Goal: Transaction & Acquisition: Purchase product/service

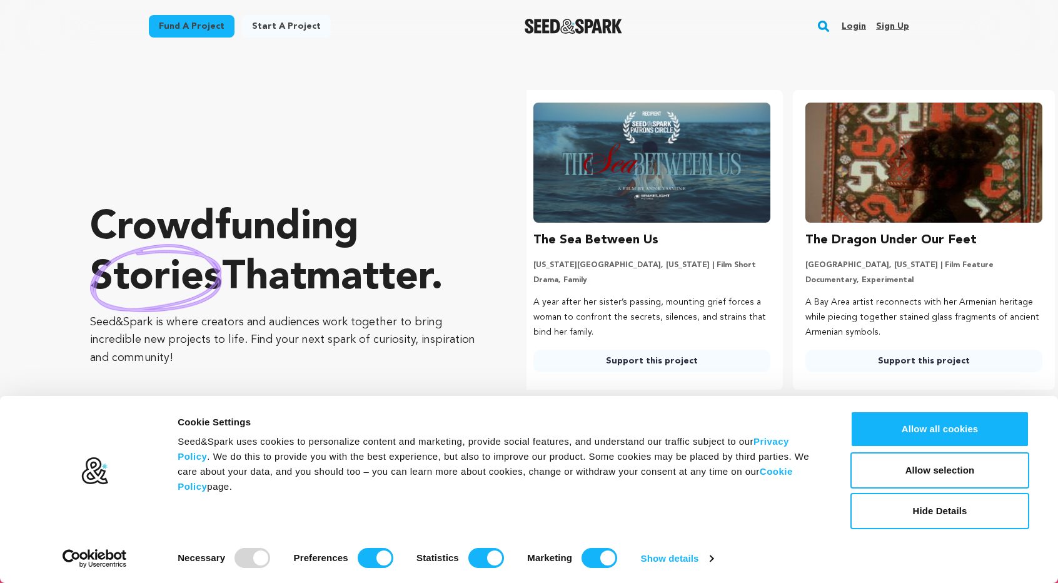
scroll to position [0, 282]
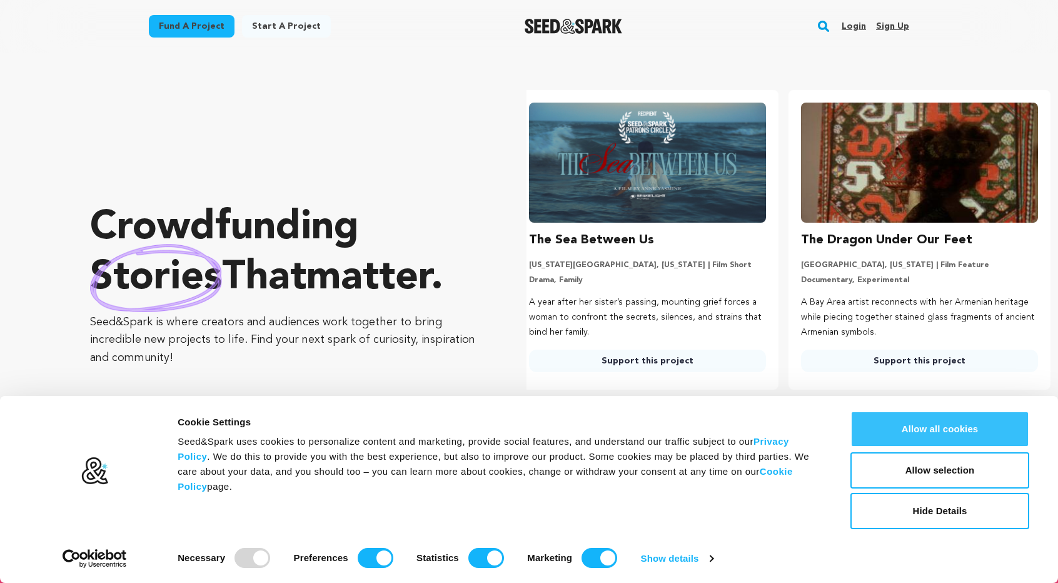
click at [951, 427] on button "Allow all cookies" at bounding box center [940, 429] width 179 height 36
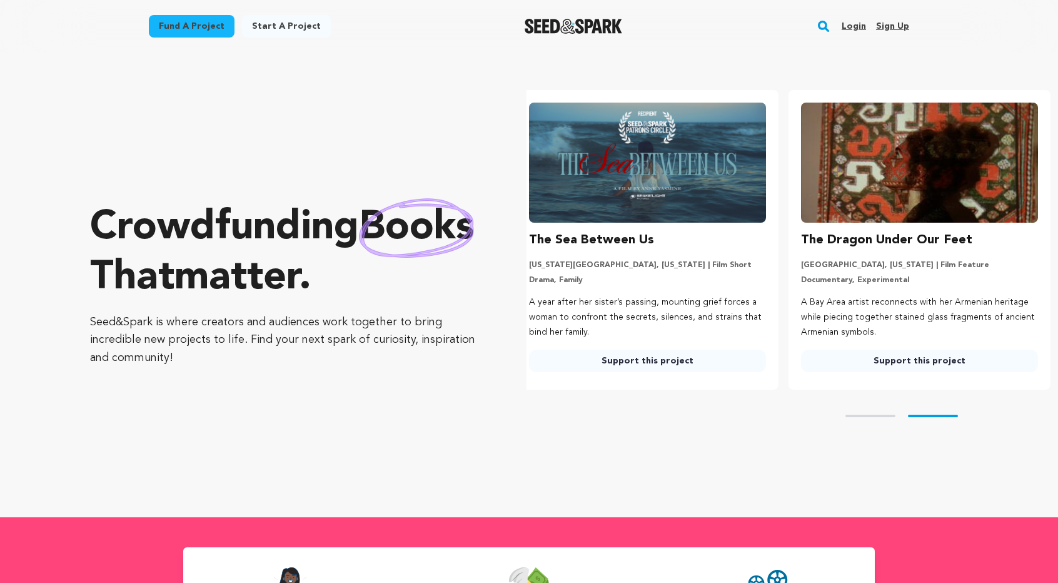
click at [891, 27] on link "Sign up" at bounding box center [892, 26] width 33 height 20
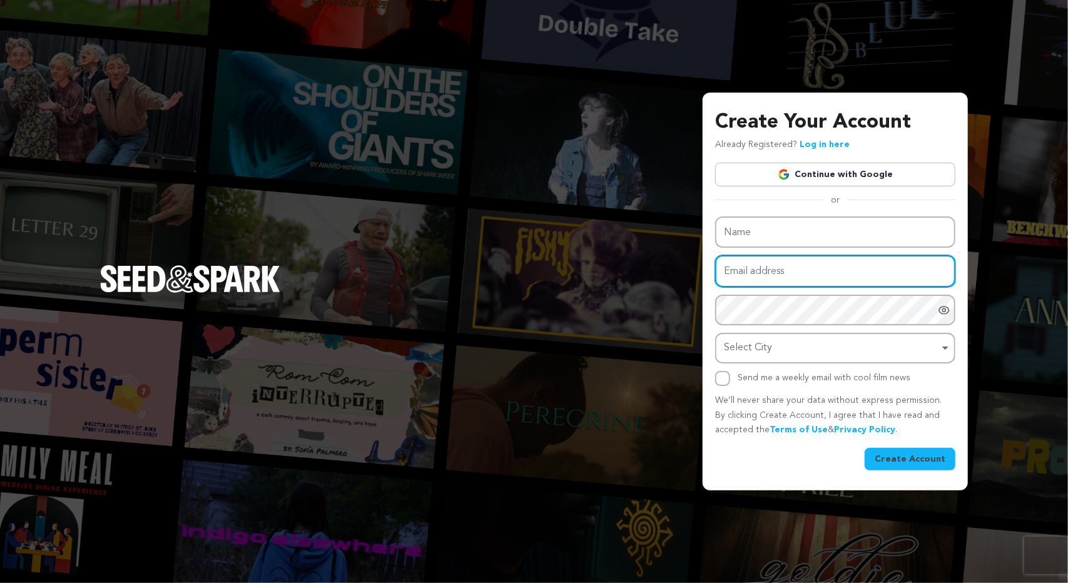
type input "kluvculture@gmail.com"
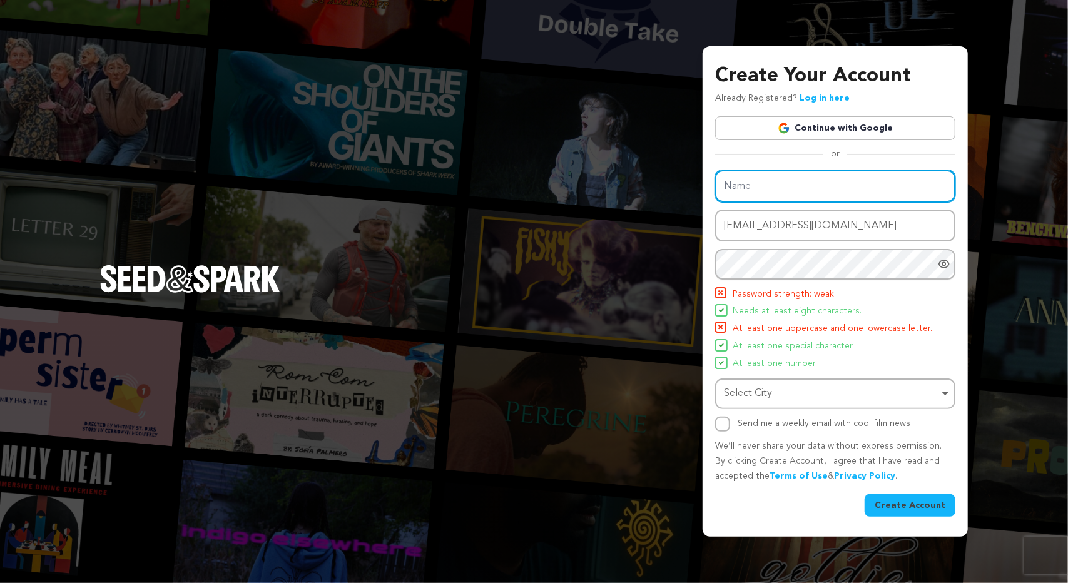
click at [779, 230] on div "Name Email address kluvculture@gmail.com Password Password must have at least 8…" at bounding box center [835, 300] width 240 height 261
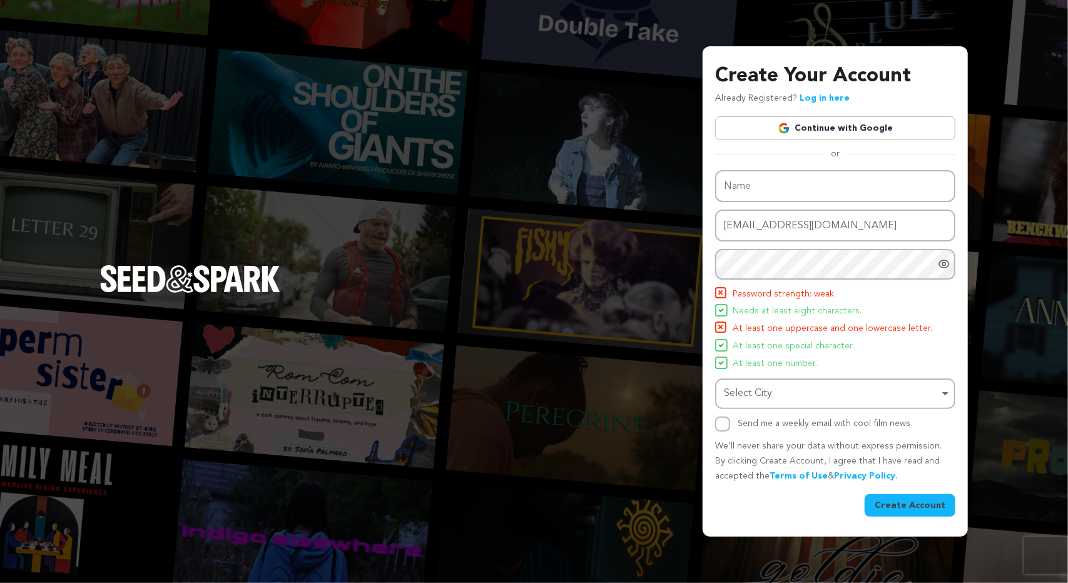
click at [826, 125] on link "Continue with Google" at bounding box center [835, 128] width 240 height 24
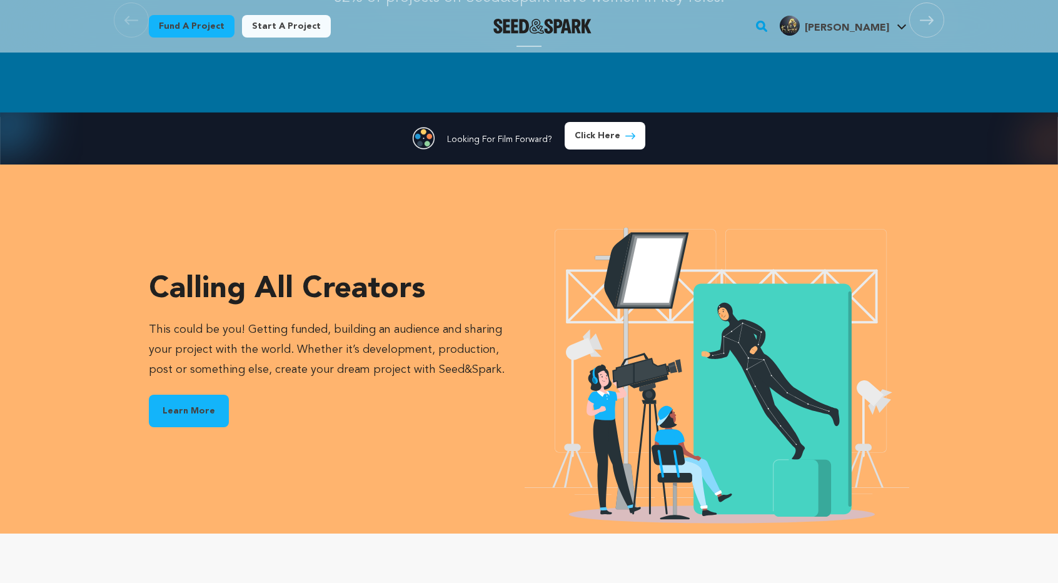
click at [193, 407] on link "Learn More" at bounding box center [189, 411] width 80 height 33
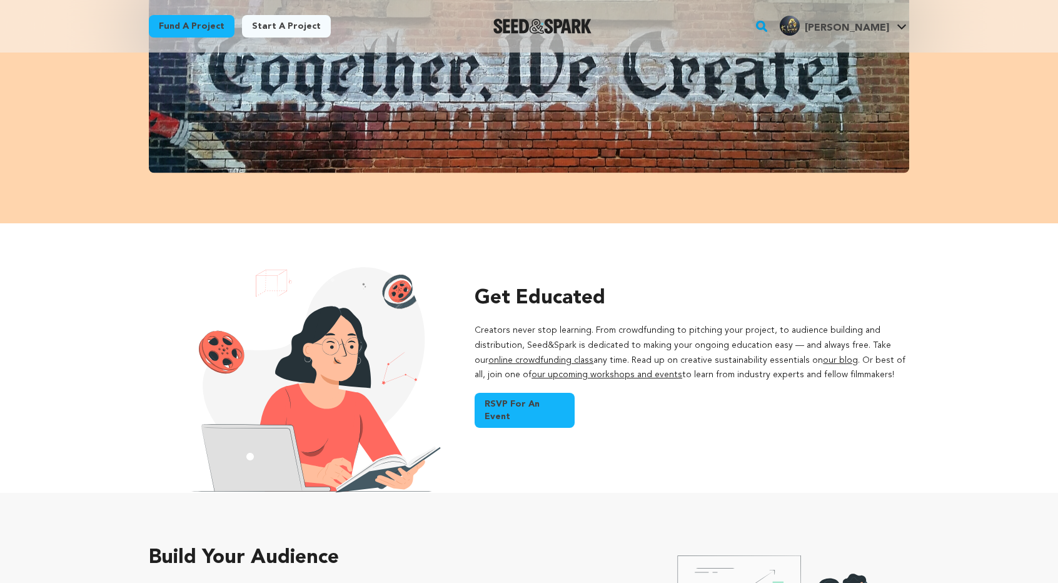
scroll to position [688, 0]
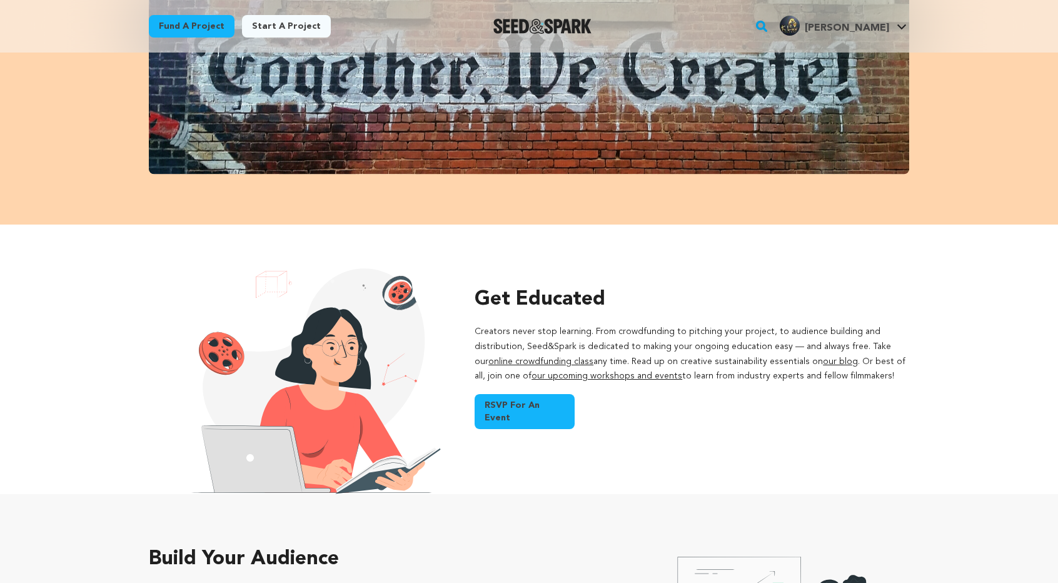
click at [530, 399] on link "RSVP for an event" at bounding box center [525, 411] width 100 height 35
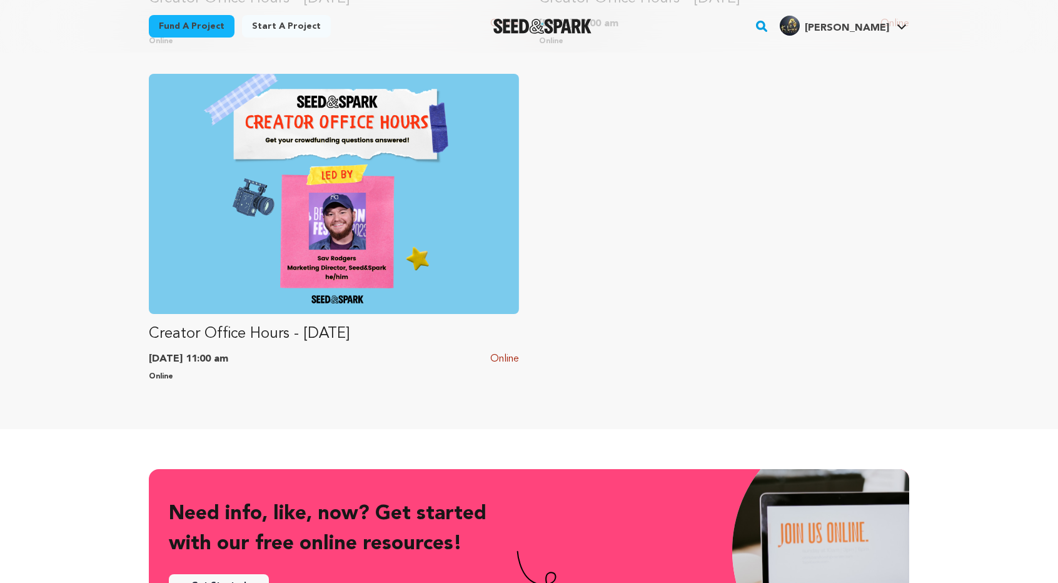
scroll to position [2002, 0]
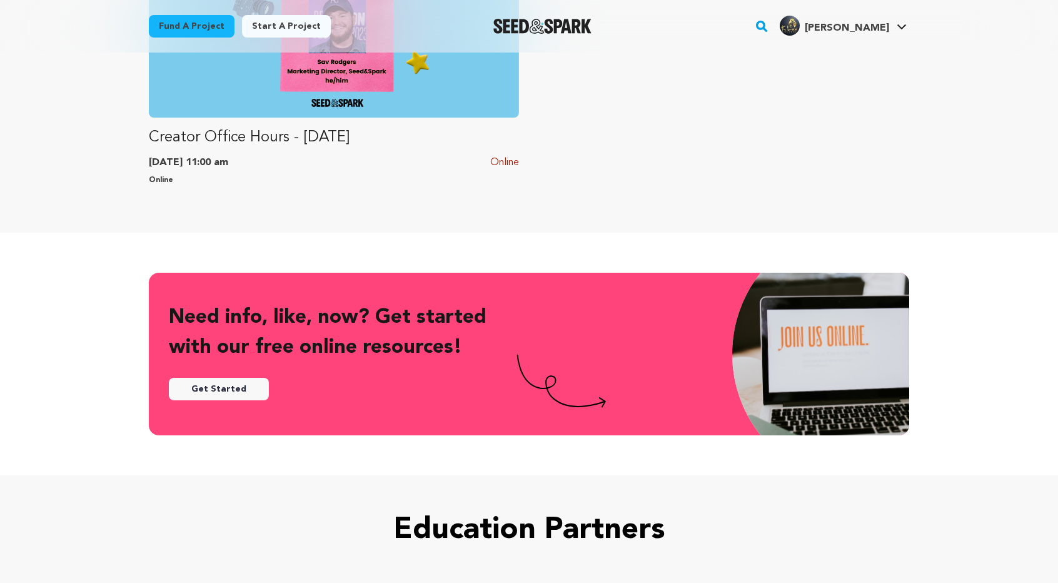
click at [224, 378] on link "Get Started" at bounding box center [219, 389] width 100 height 23
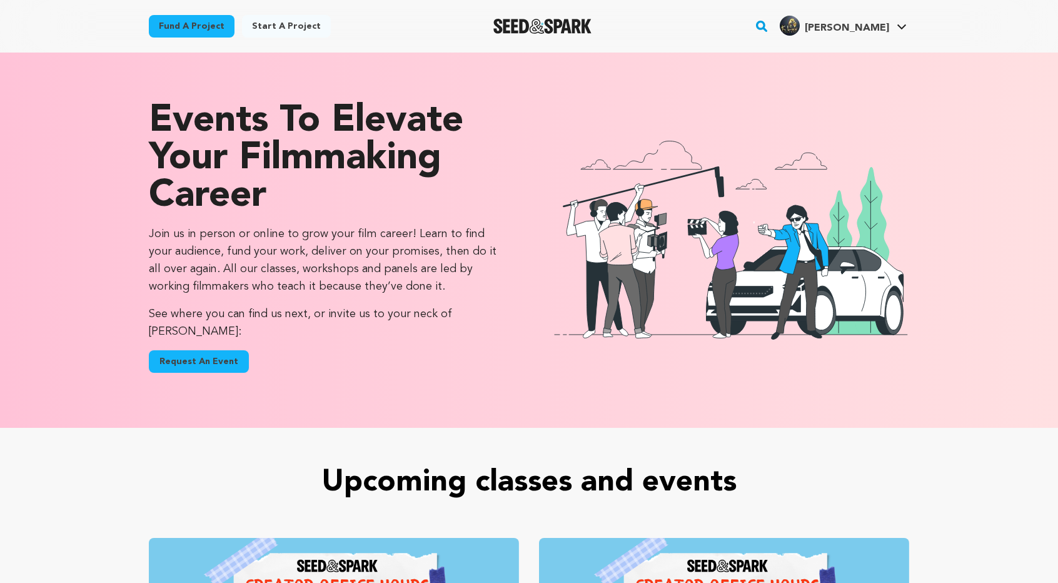
scroll to position [2002, 0]
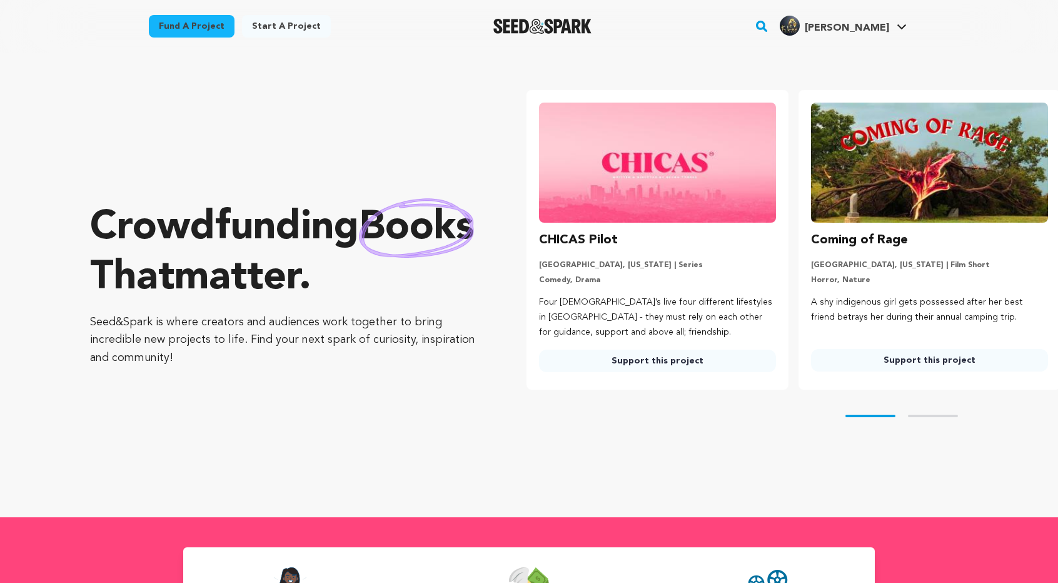
click at [554, 27] on img "Seed&Spark Homepage" at bounding box center [543, 26] width 98 height 15
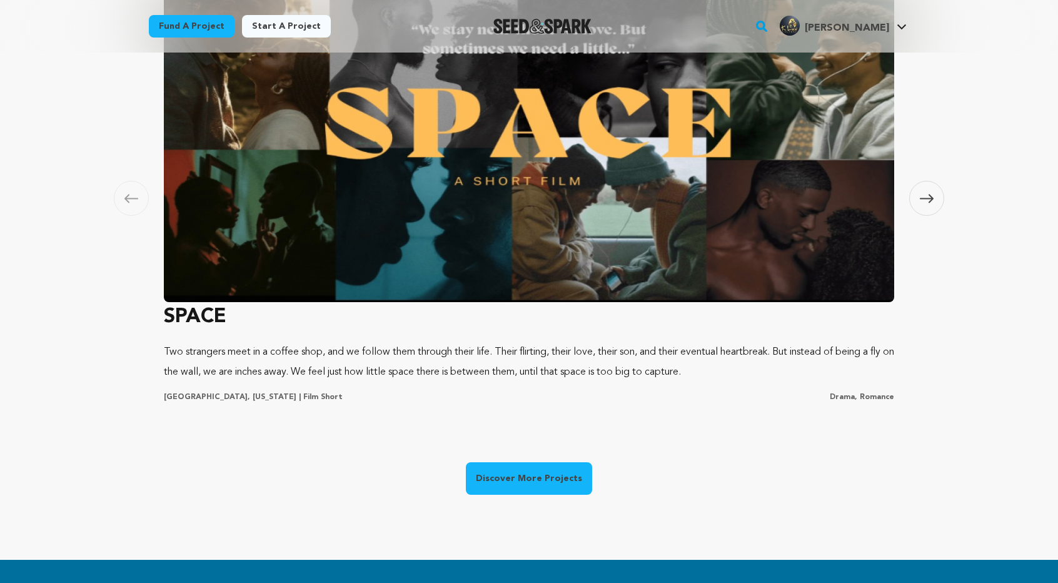
scroll to position [876, 0]
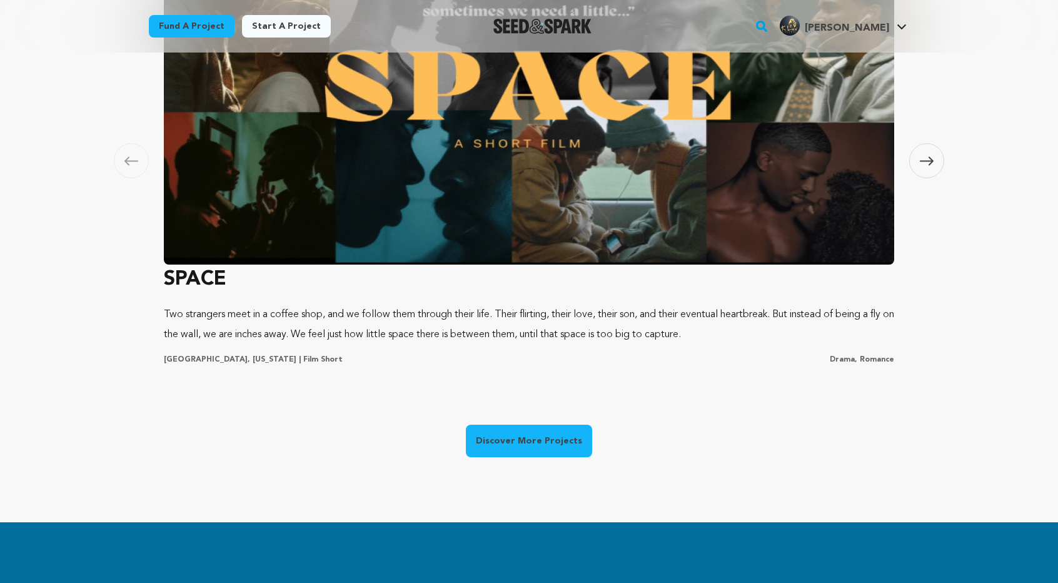
click at [530, 437] on link "Discover More Projects" at bounding box center [529, 441] width 126 height 33
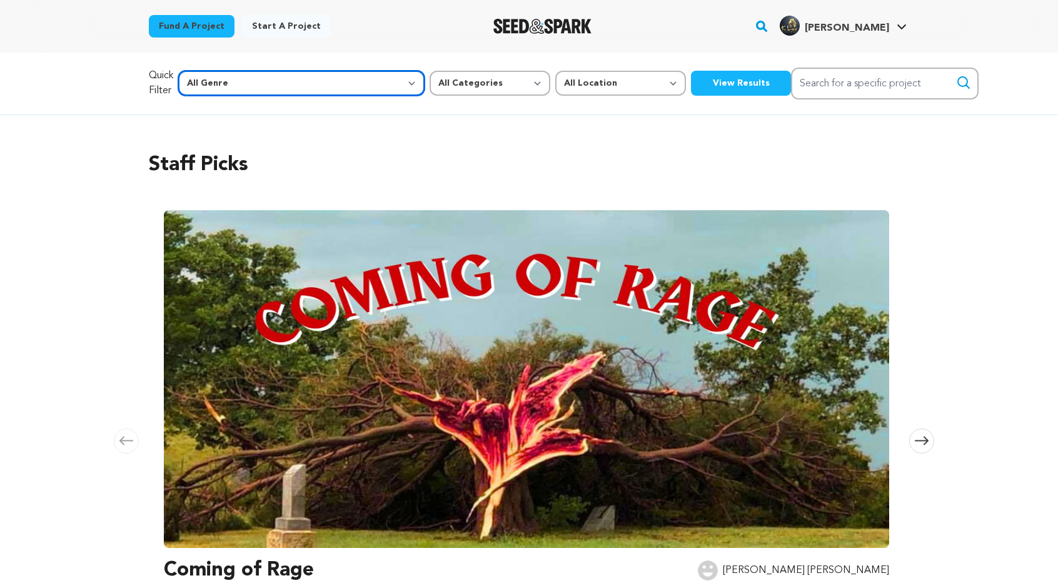
click at [279, 91] on select "All Genre Action Adventure Afrobeat Alternative Ambient Animation Bebop Big Ban…" at bounding box center [301, 83] width 246 height 25
select select "11305"
click at [205, 71] on select "All Genre Action Adventure Afrobeat Alternative Ambient Animation Bebop Big Ban…" at bounding box center [301, 83] width 246 height 25
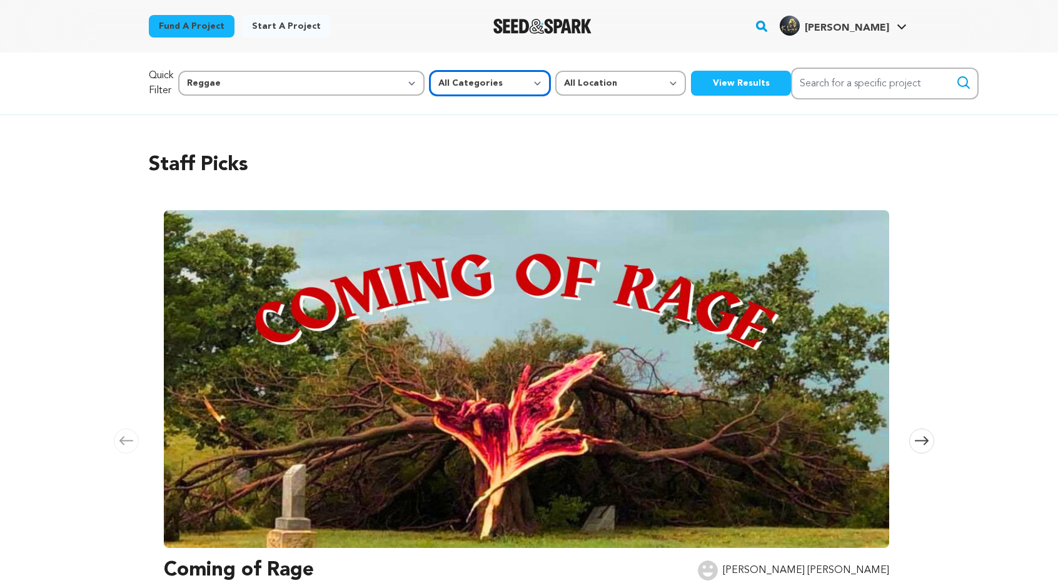
click at [430, 86] on select "All Categories Film Feature Film Short Series Music Video Comics Artist Residen…" at bounding box center [490, 83] width 121 height 25
click at [691, 84] on button "View Results" at bounding box center [741, 83] width 100 height 25
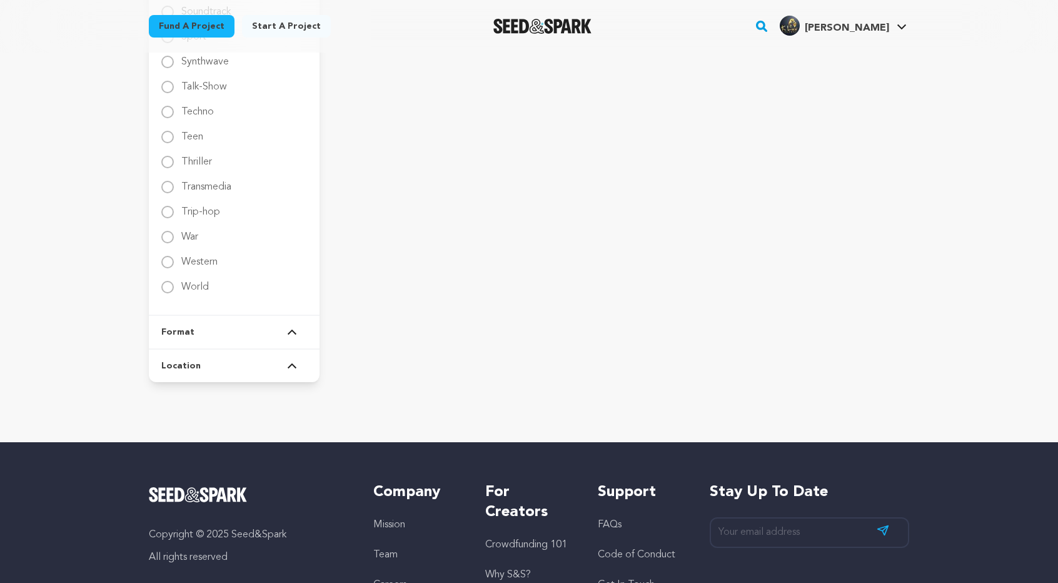
scroll to position [2064, 0]
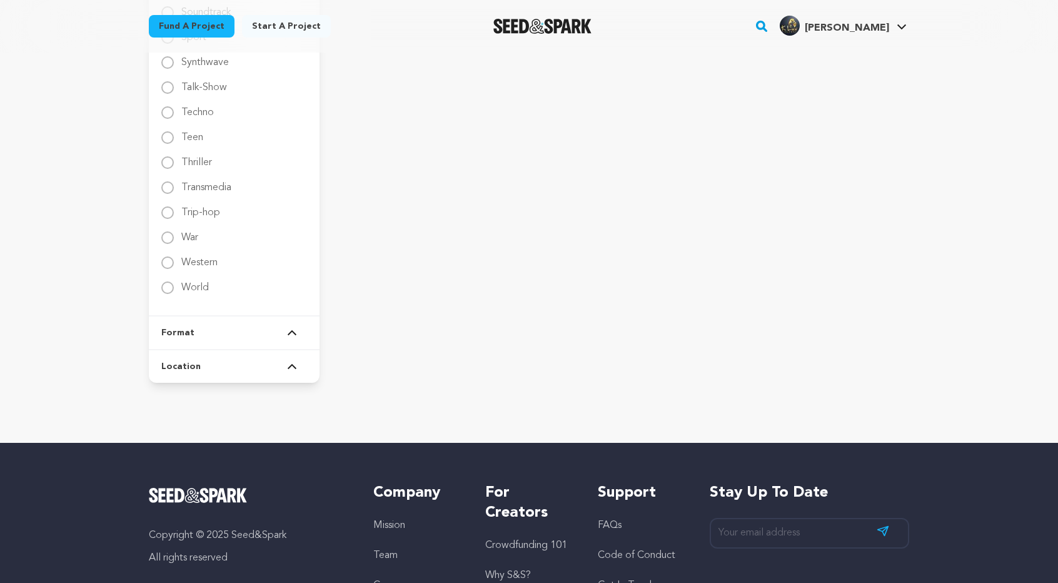
click at [198, 367] on button "Location" at bounding box center [234, 366] width 146 height 33
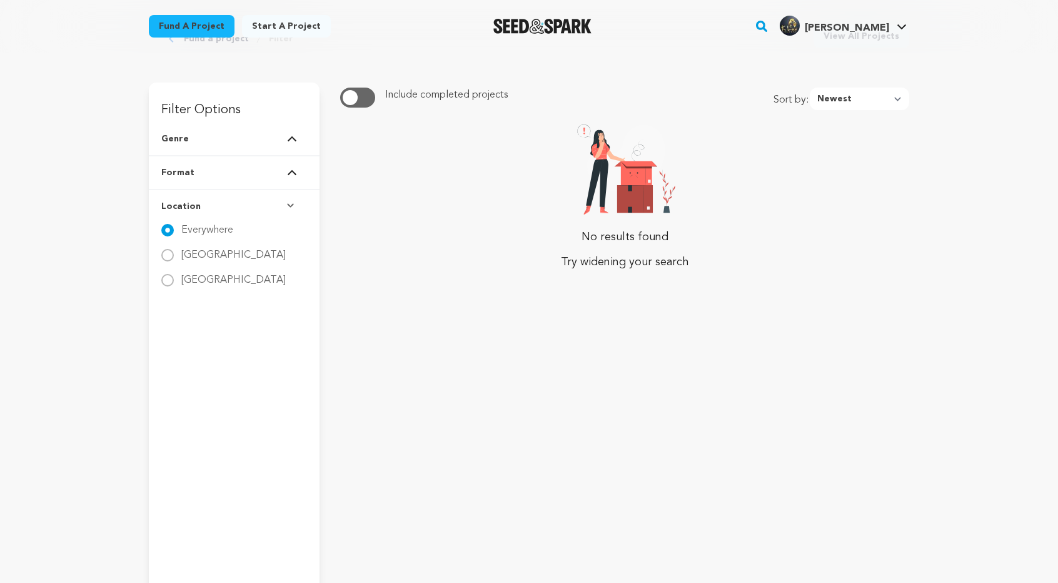
scroll to position [0, 0]
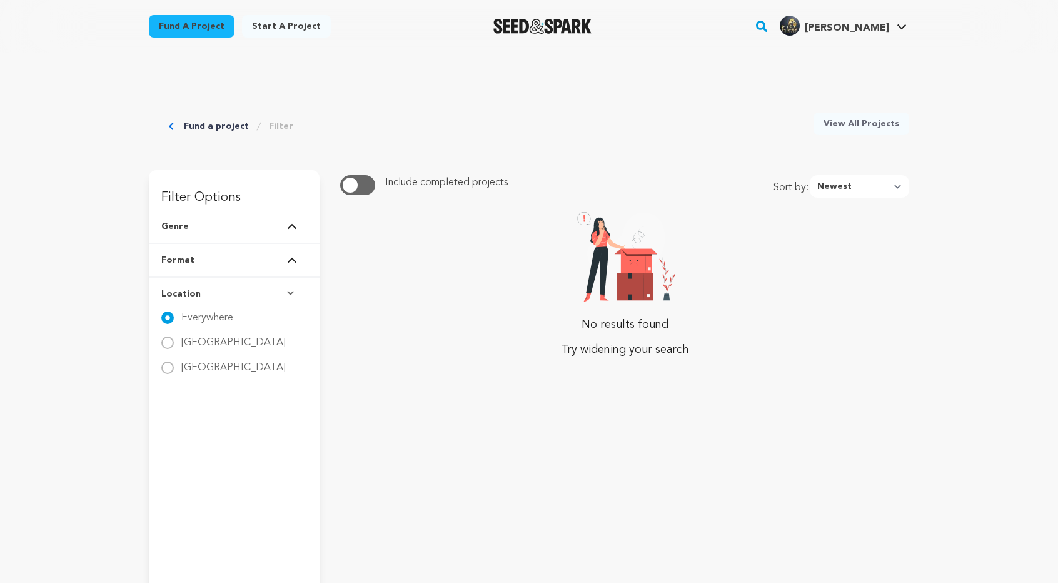
click at [226, 228] on button "Genre" at bounding box center [234, 226] width 146 height 33
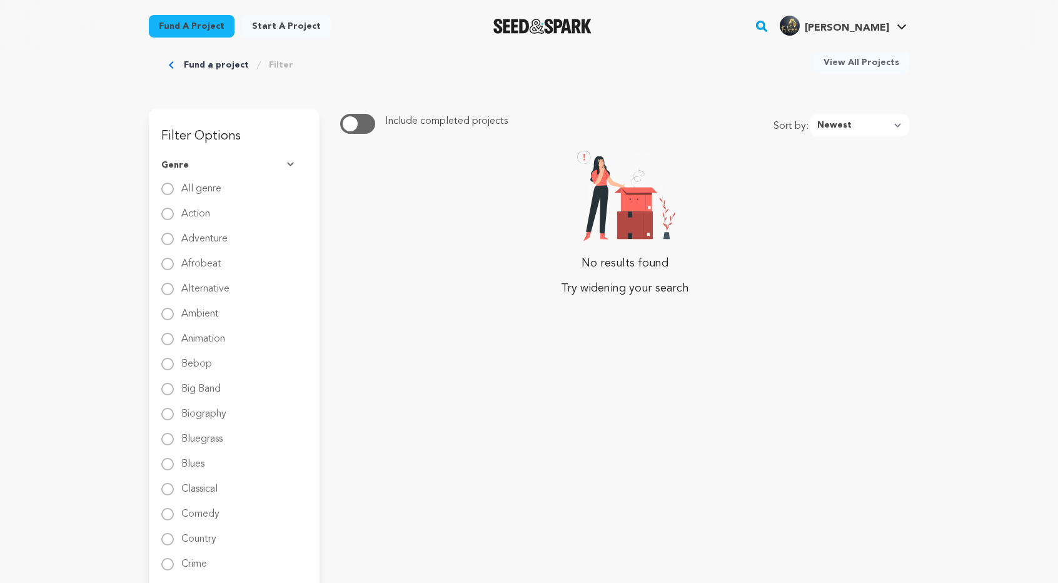
scroll to position [63, 0]
click at [173, 262] on div "Afrobeat" at bounding box center [234, 262] width 146 height 15
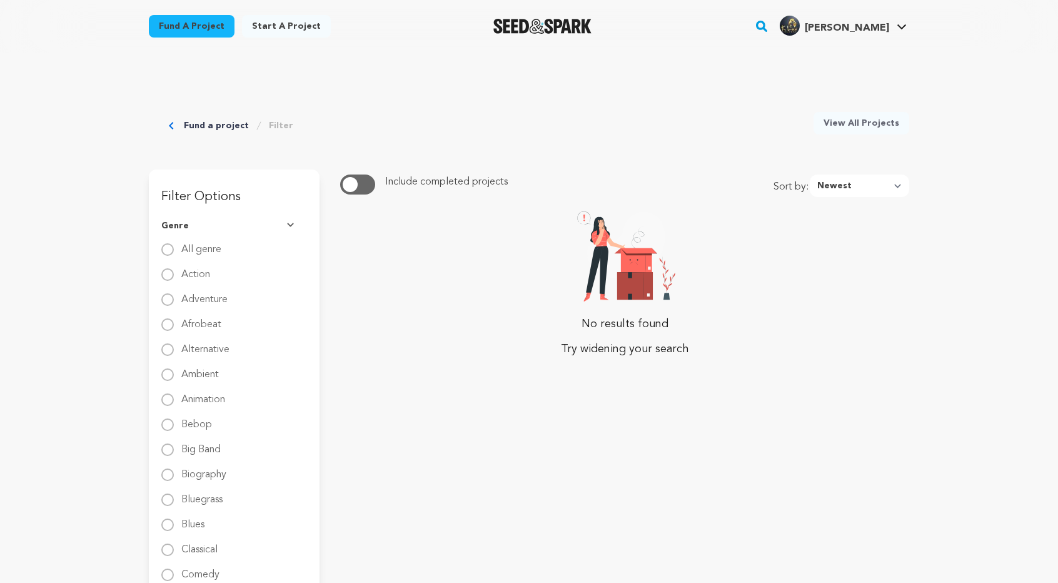
scroll to position [0, 0]
click at [168, 326] on input "Afrobeat" at bounding box center [167, 325] width 13 height 13
radio input "true"
click at [168, 251] on input "All genre" at bounding box center [167, 250] width 13 height 13
radio input "true"
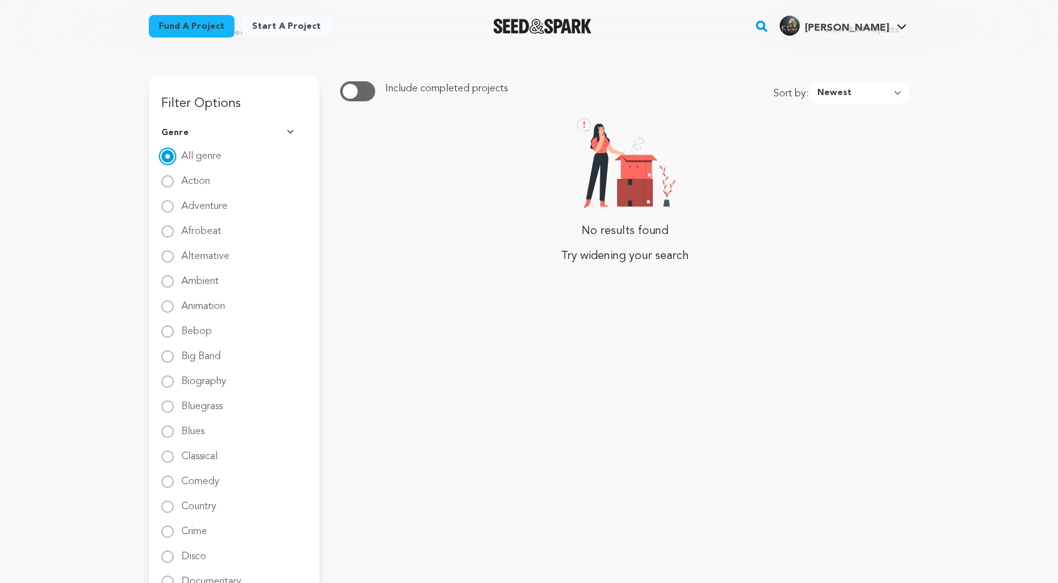
scroll to position [54, 0]
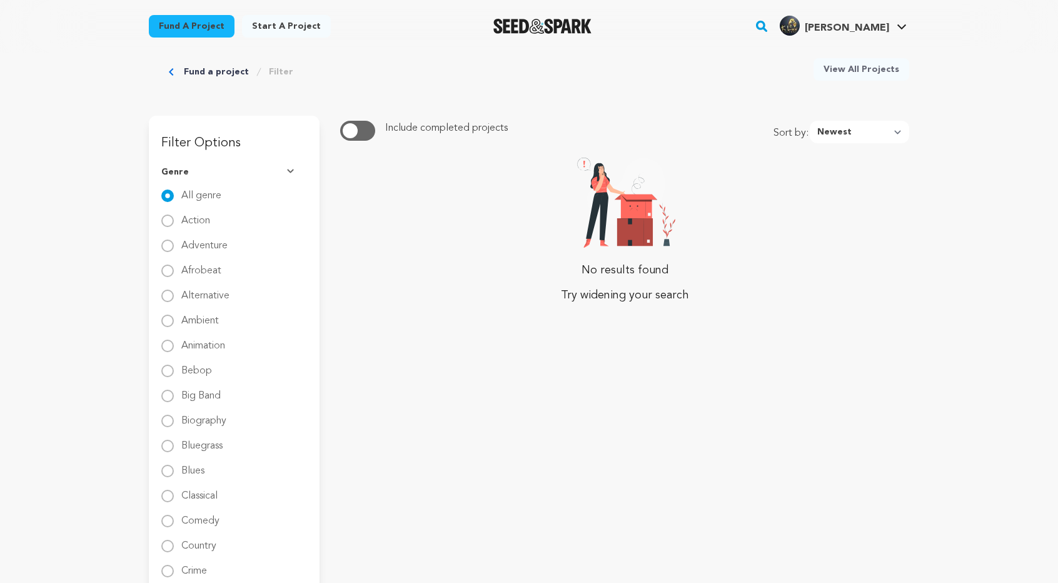
click at [213, 144] on h3 "Filter Options" at bounding box center [234, 136] width 171 height 40
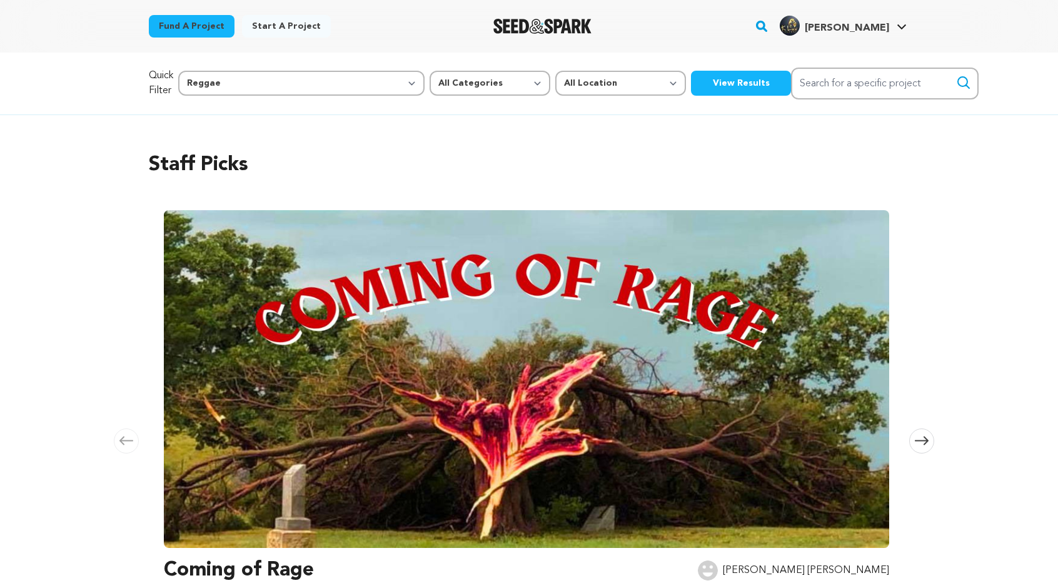
select select "11305"
click at [310, 81] on select "All Genre Action Adventure Afrobeat Alternative Ambient Animation Bebop Big Ban…" at bounding box center [301, 83] width 246 height 25
select select
click at [205, 71] on select "All Genre Action Adventure Afrobeat Alternative Ambient Animation Bebop Big Ban…" at bounding box center [301, 83] width 246 height 25
click at [691, 83] on button "View Results" at bounding box center [741, 83] width 100 height 25
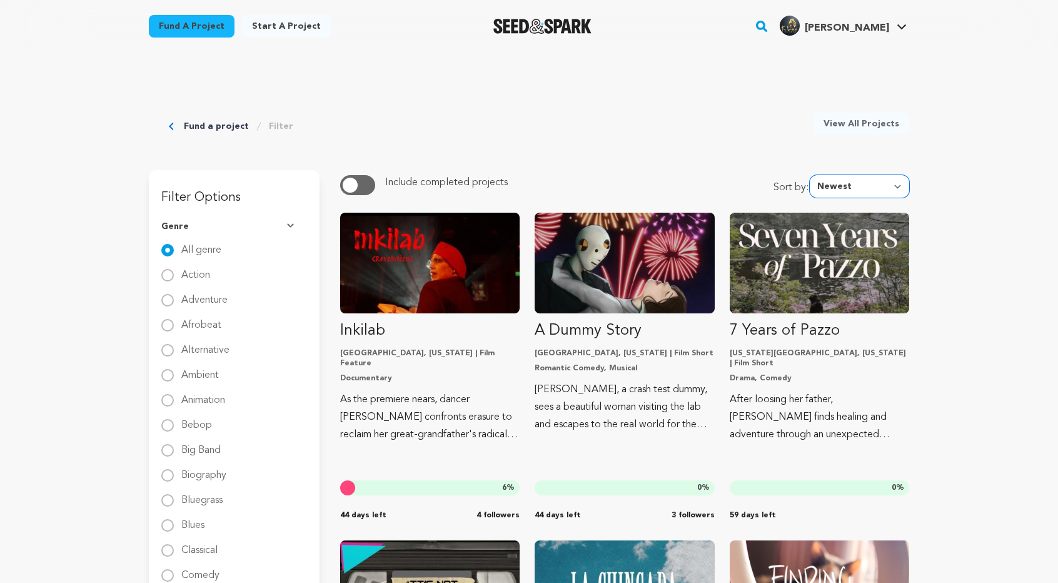
click at [867, 183] on select "Newest Most Popular Most Funded Trending Now Ending Now Amount Raised" at bounding box center [859, 186] width 99 height 23
select select "most_popular"
click at [814, 175] on select "Newest Most Popular Most Funded Trending Now Ending Now Amount Raised" at bounding box center [859, 186] width 99 height 23
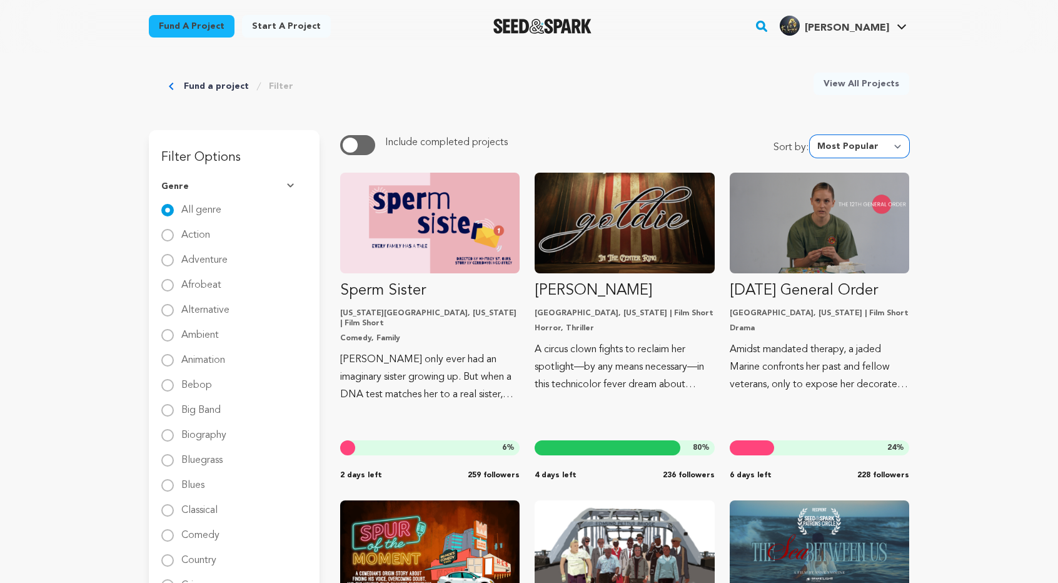
scroll to position [125, 0]
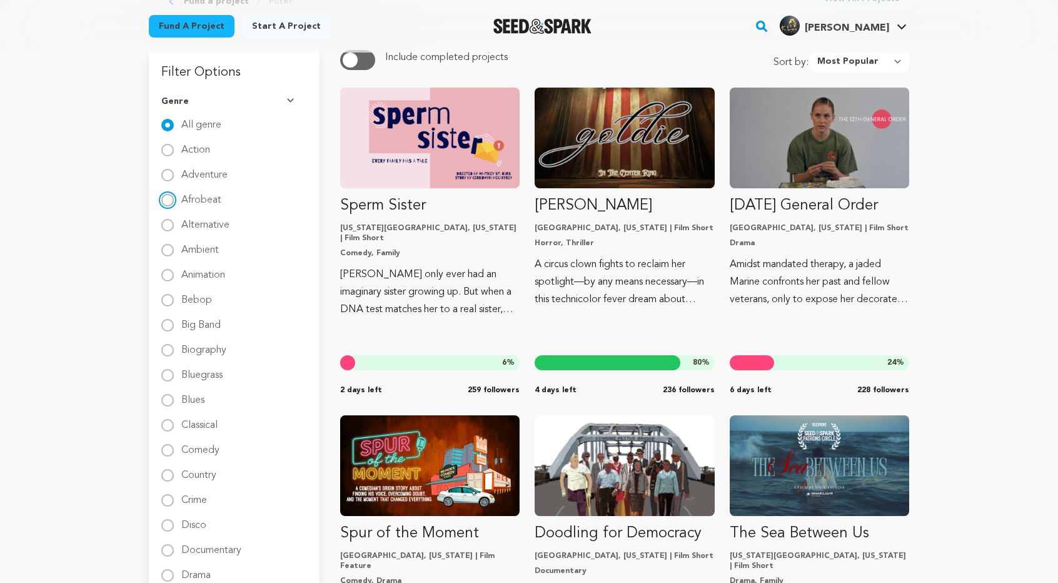
click at [168, 198] on input "Afrobeat" at bounding box center [167, 200] width 13 height 13
radio input "true"
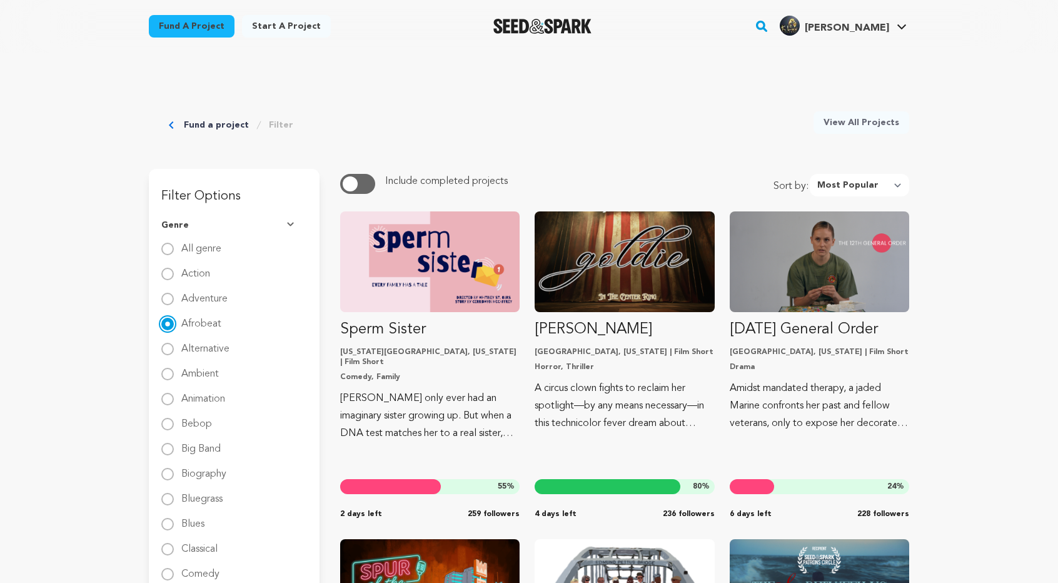
scroll to position [0, 0]
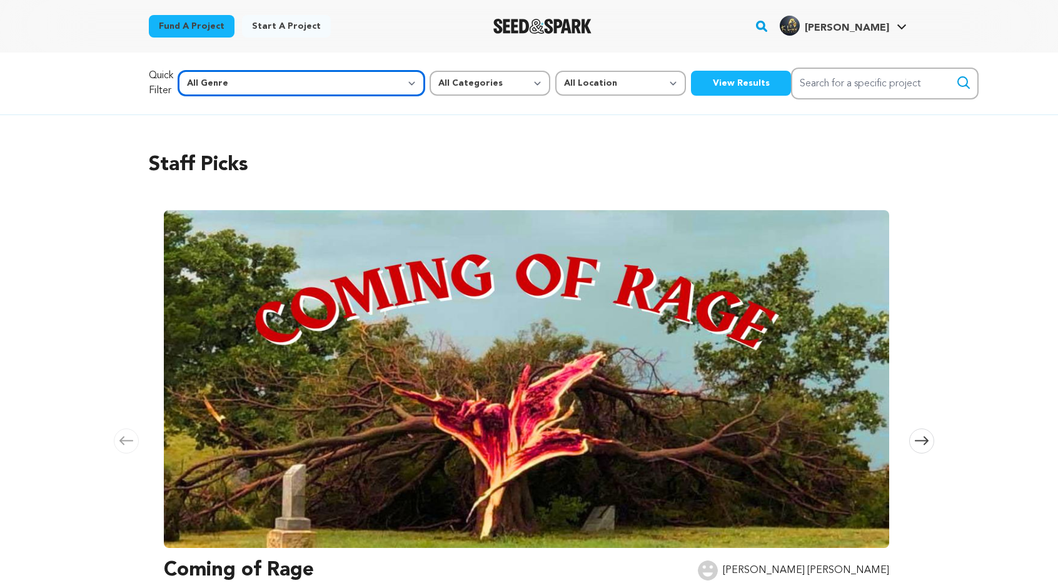
click at [277, 87] on select "All Genre Action Adventure Afrobeat Alternative Ambient Animation Bebop Big Ban…" at bounding box center [301, 83] width 246 height 25
select select "11273"
click at [205, 71] on select "All Genre Action Adventure Afrobeat Alternative Ambient Animation Bebop Big Ban…" at bounding box center [301, 83] width 246 height 25
click at [691, 83] on button "View Results" at bounding box center [741, 83] width 100 height 25
click at [266, 87] on select "All Genre Action Adventure Afrobeat Alternative Ambient Animation Bebop Big Ban…" at bounding box center [301, 83] width 246 height 25
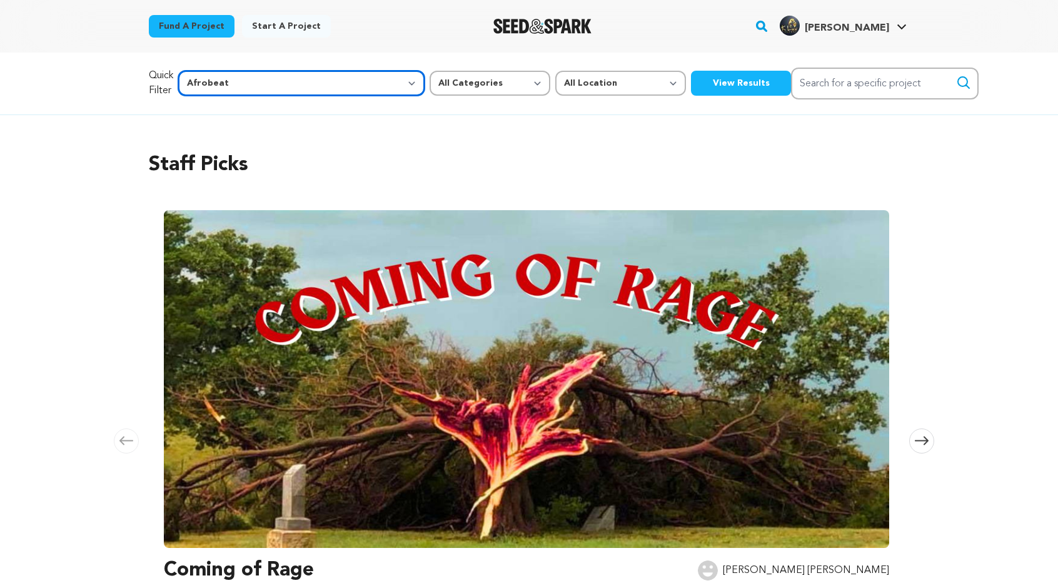
select select "11292"
click at [205, 71] on select "All Genre Action Adventure Afrobeat Alternative Ambient Animation Bebop Big Ban…" at bounding box center [301, 83] width 246 height 25
click at [691, 84] on button "View Results" at bounding box center [741, 83] width 100 height 25
click at [314, 82] on select "All Genre Action Adventure Afrobeat Alternative Ambient Animation Bebop Big Ban…" at bounding box center [301, 83] width 246 height 25
select select "15"
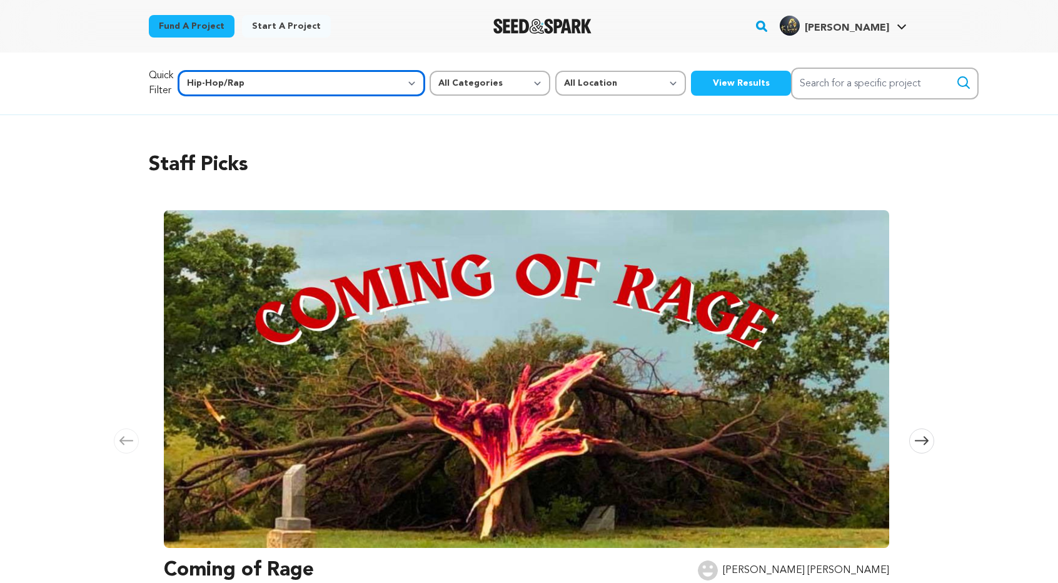
click at [205, 71] on select "All Genre Action Adventure Afrobeat Alternative Ambient Animation Bebop Big Ban…" at bounding box center [301, 83] width 246 height 25
click at [691, 81] on button "View Results" at bounding box center [741, 83] width 100 height 25
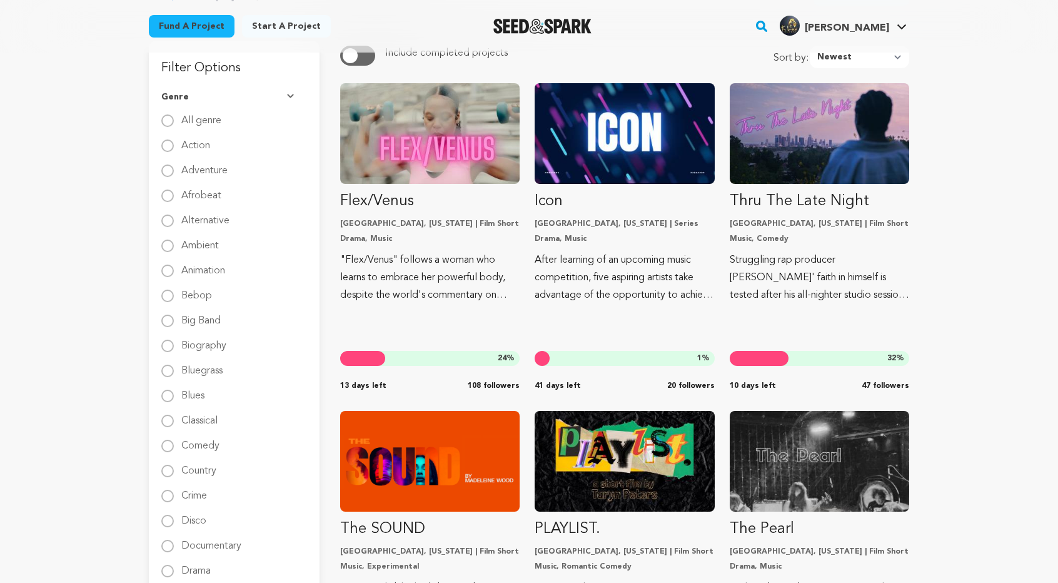
scroll to position [125, 0]
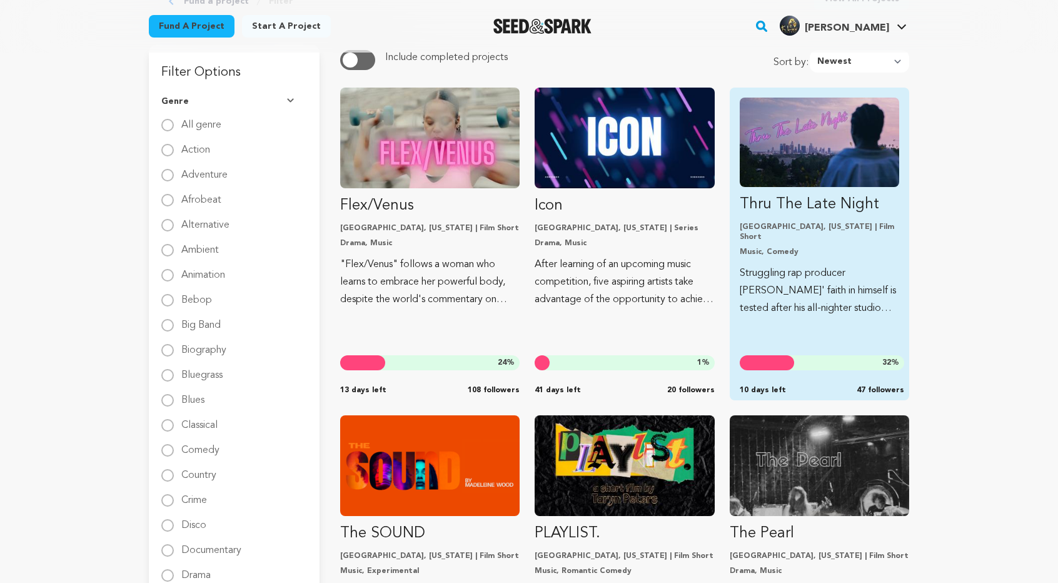
click at [805, 168] on img "Fund Thru The Late Night" at bounding box center [820, 142] width 160 height 89
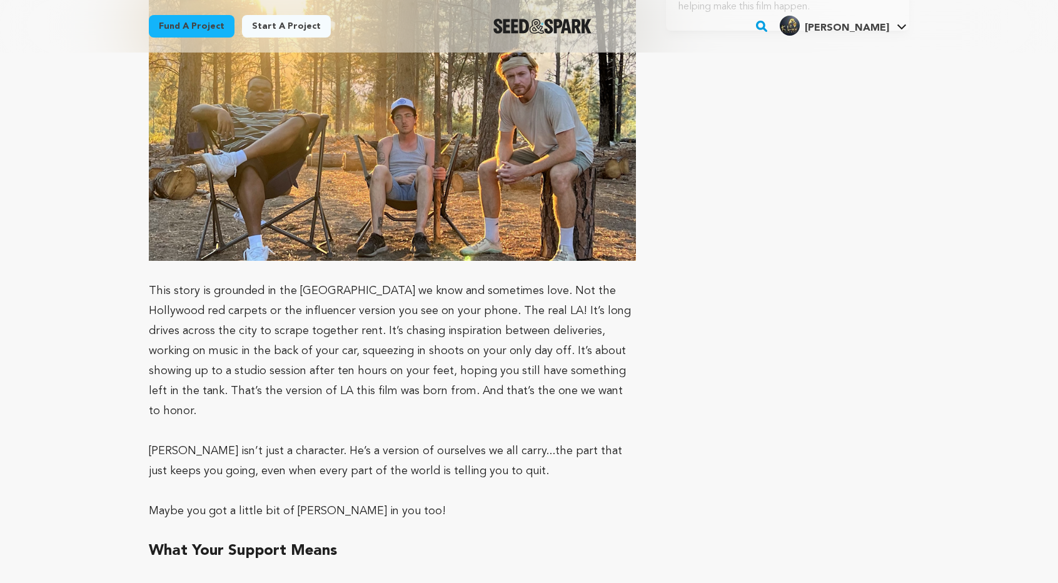
scroll to position [2575, 0]
